Goal: Task Accomplishment & Management: Use online tool/utility

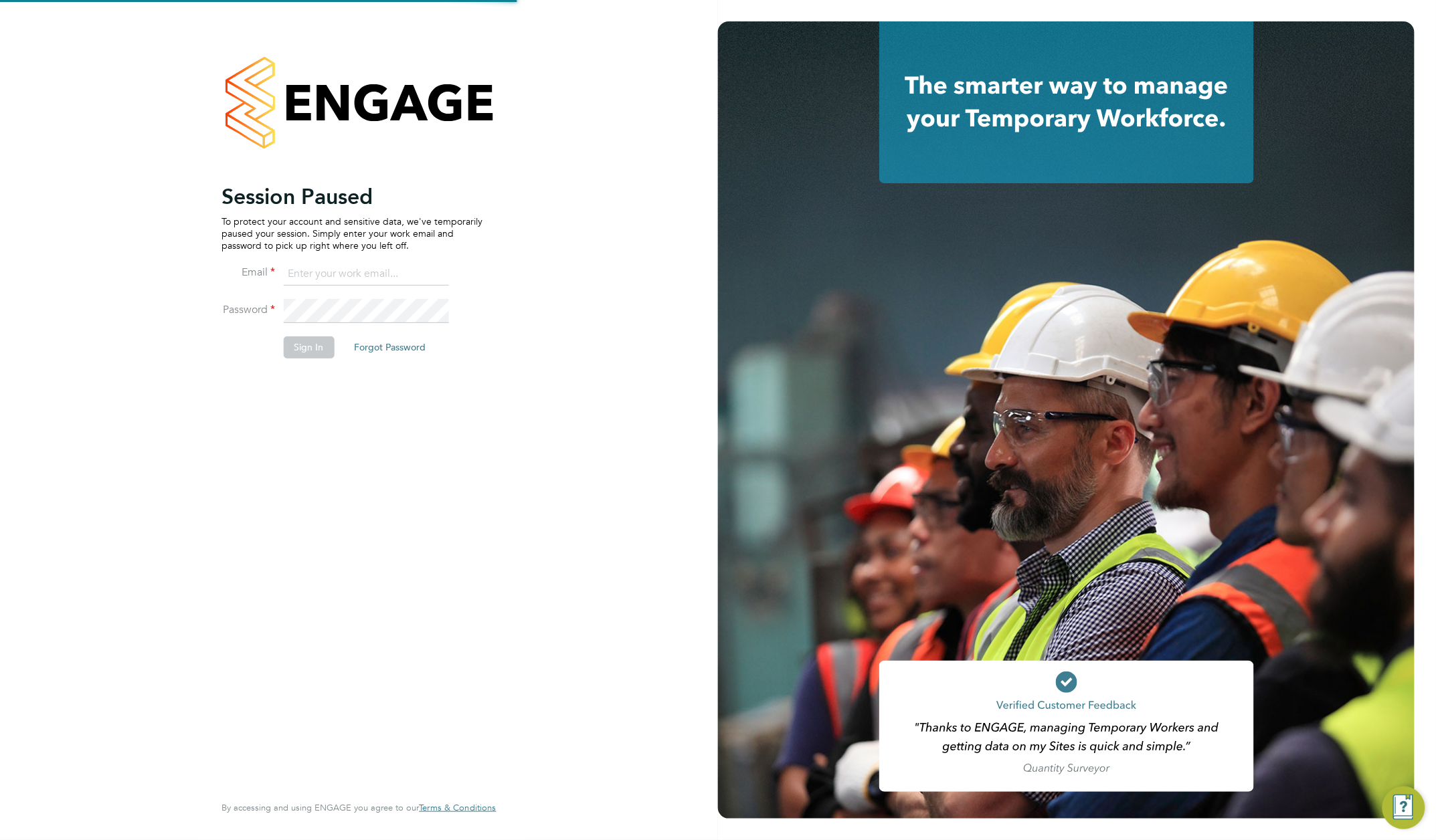
type input "[PERSON_NAME][EMAIL_ADDRESS][DOMAIN_NAME]"
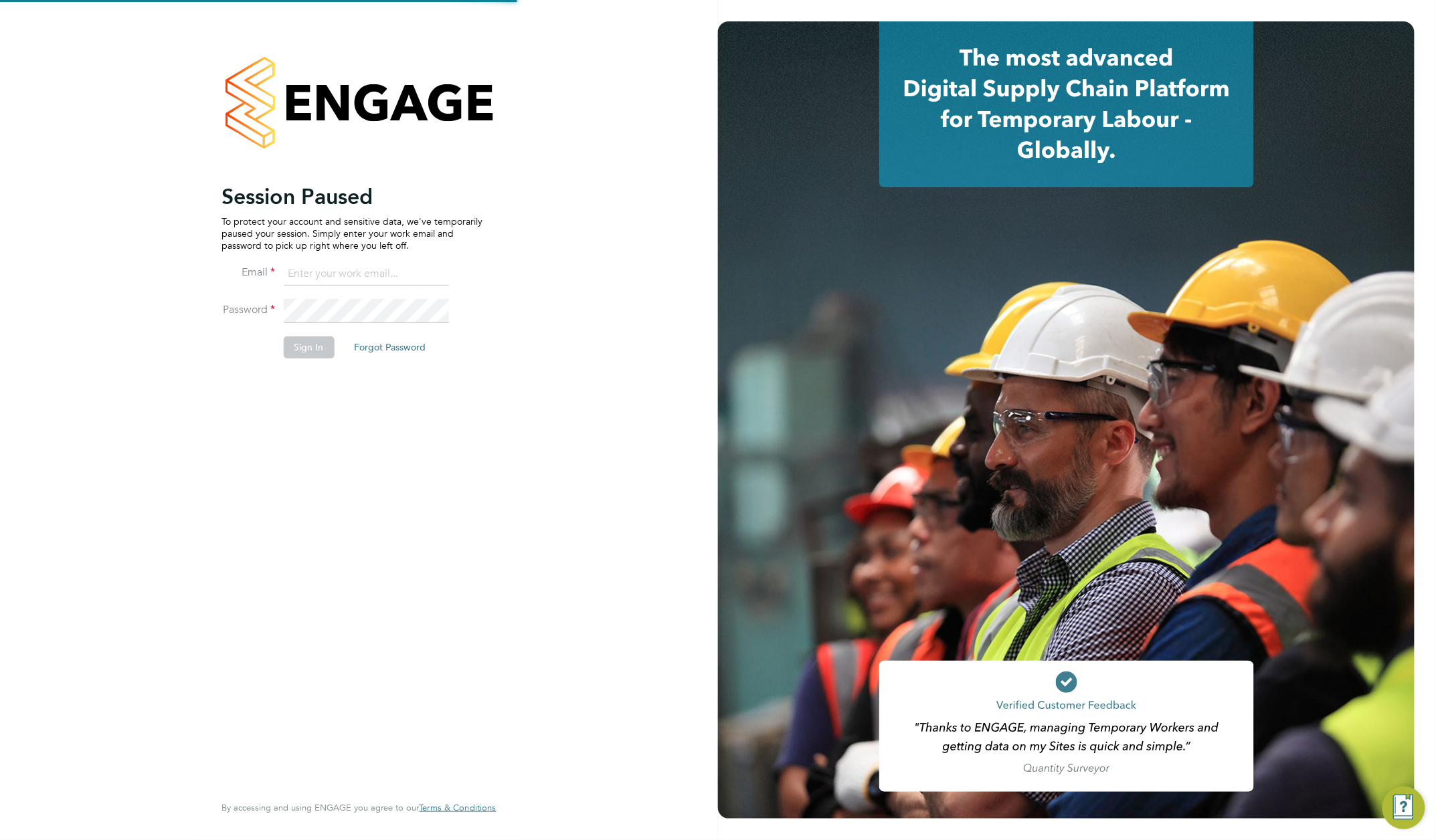
type input "[PERSON_NAME][EMAIL_ADDRESS][DOMAIN_NAME]"
